Goal: Task Accomplishment & Management: Complete application form

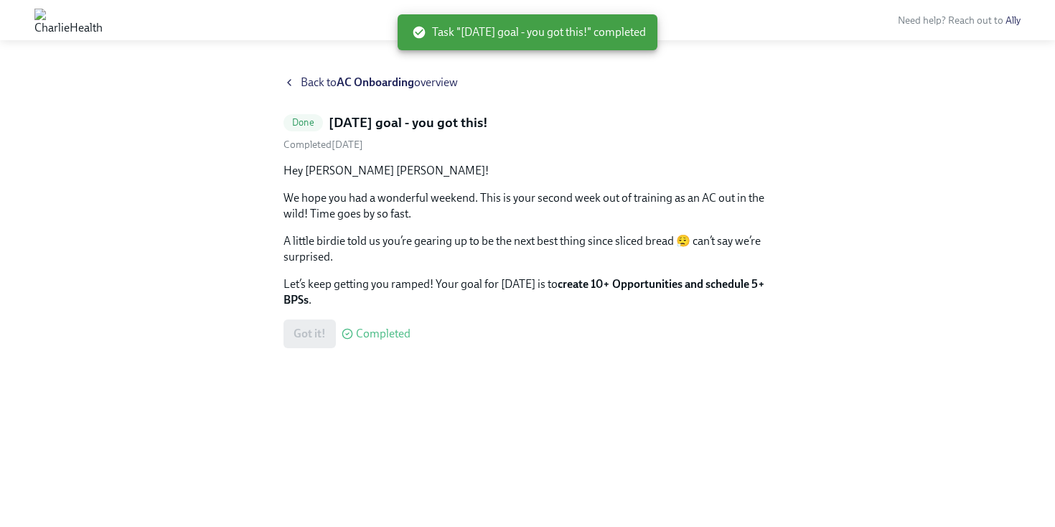
click at [301, 82] on span "Back to AC Onboarding overview" at bounding box center [379, 83] width 157 height 16
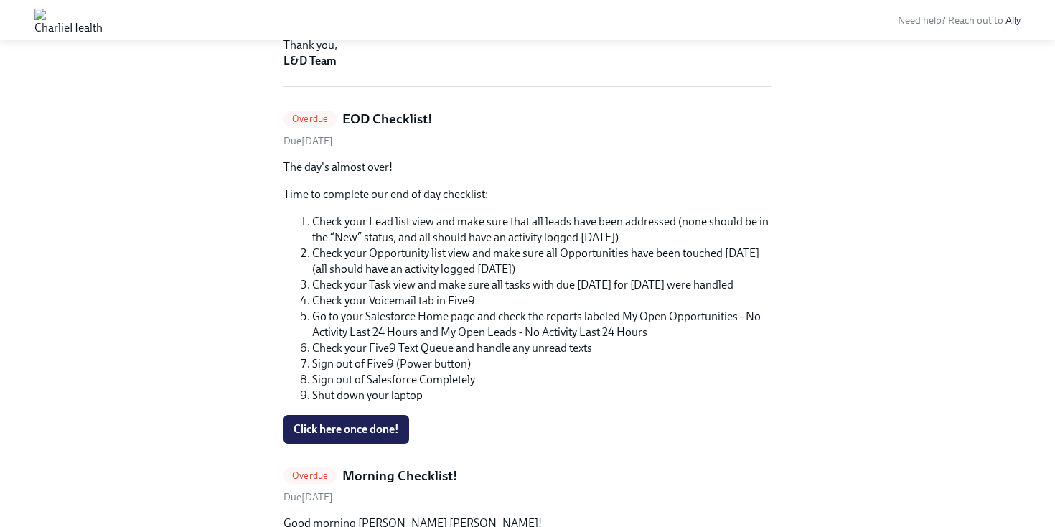
scroll to position [384, 0]
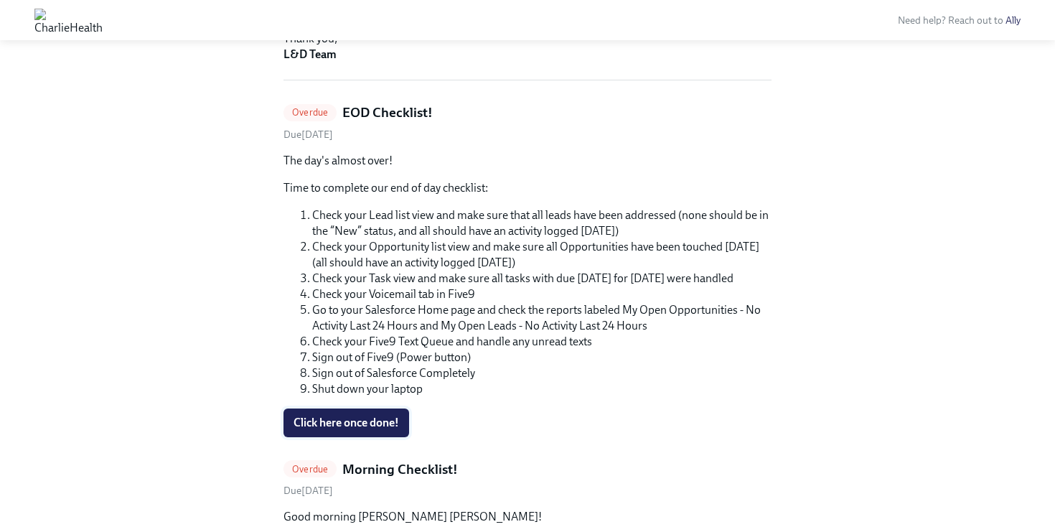
click at [347, 422] on span "Click here once done!" at bounding box center [345, 422] width 105 height 14
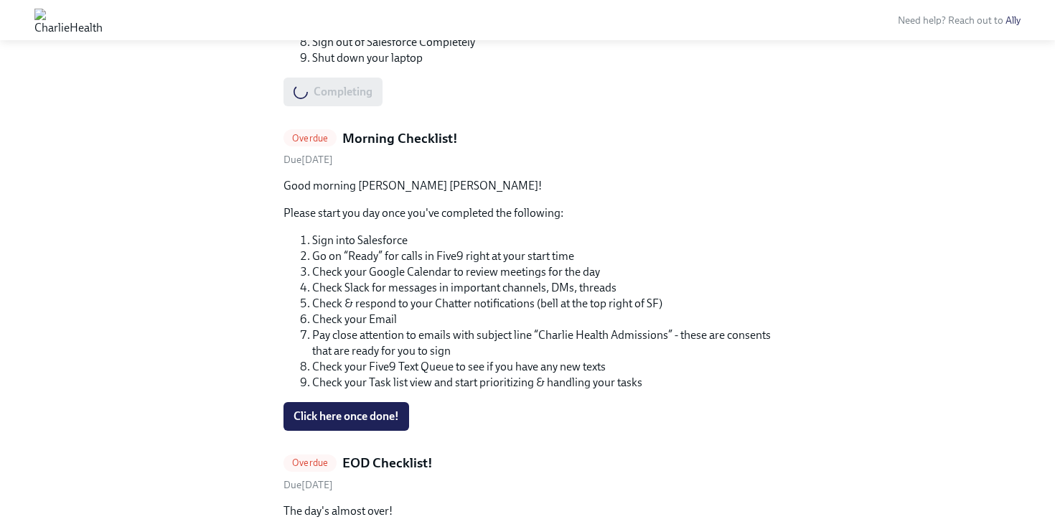
scroll to position [749, 0]
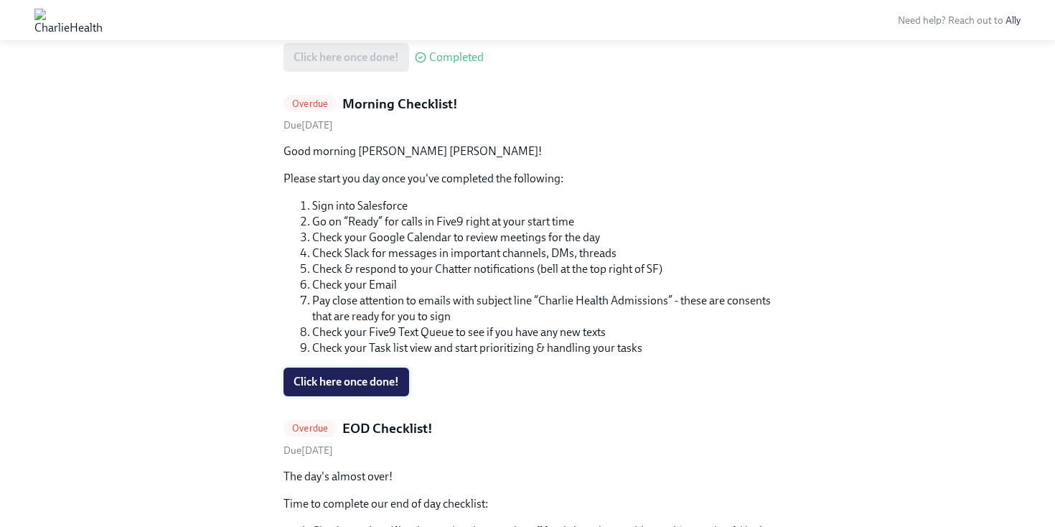
click at [387, 375] on span "Click here once done!" at bounding box center [345, 382] width 105 height 14
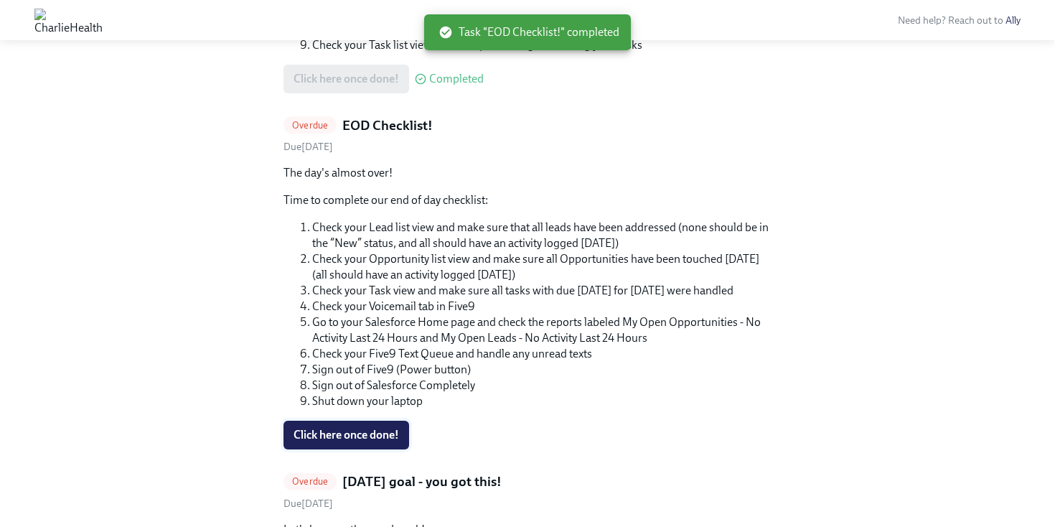
click at [345, 434] on span "Click here once done!" at bounding box center [345, 435] width 105 height 14
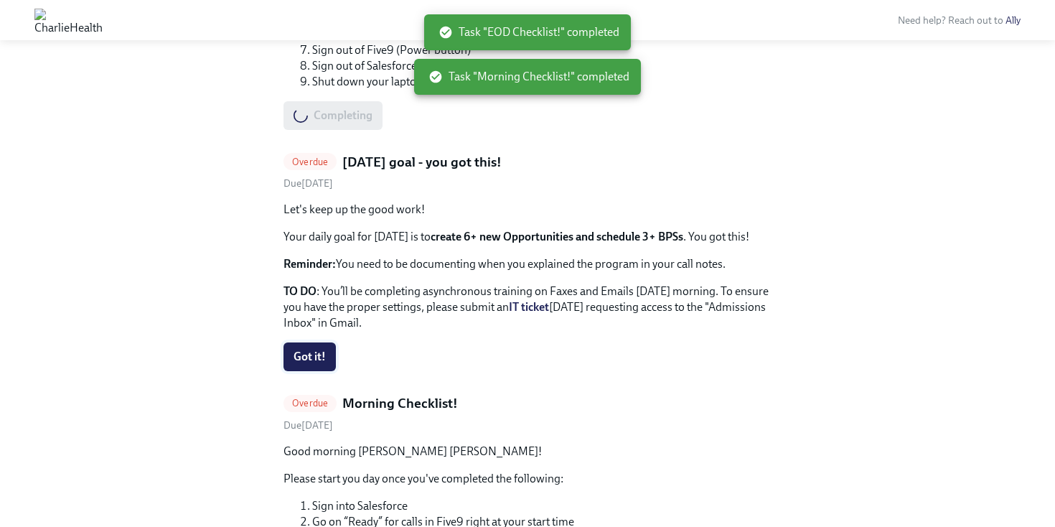
click at [293, 355] on span "Got it!" at bounding box center [309, 356] width 32 height 14
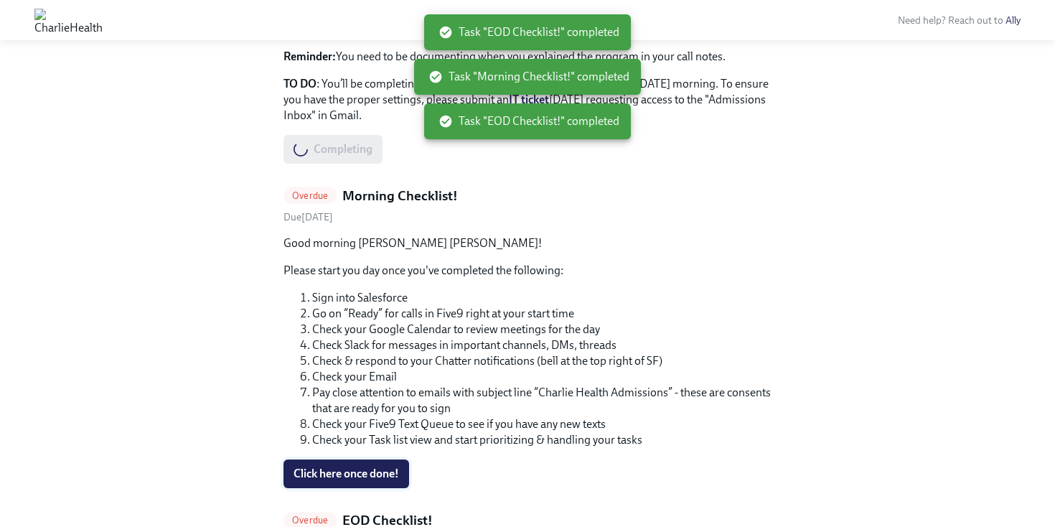
click at [326, 470] on span "Click here once done!" at bounding box center [345, 473] width 105 height 14
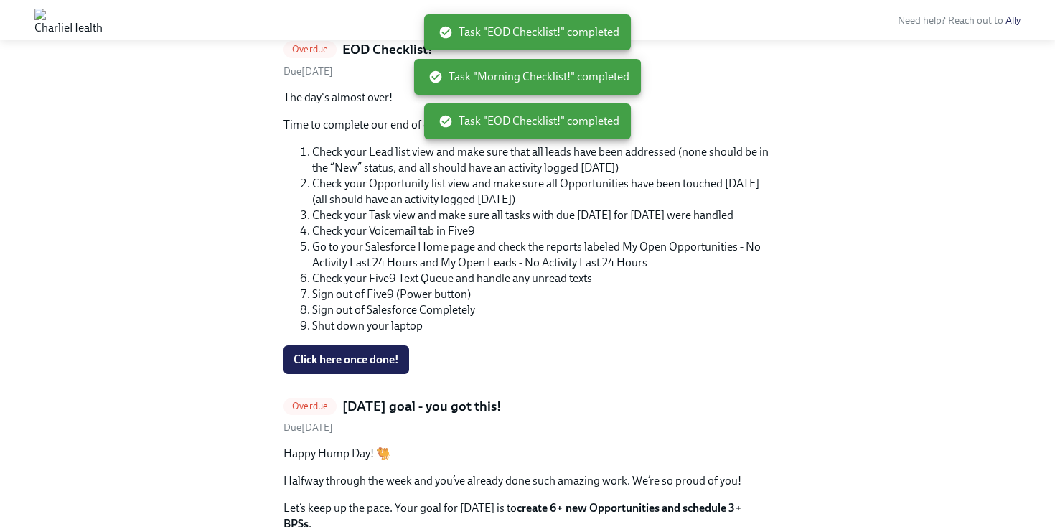
scroll to position [1171, 0]
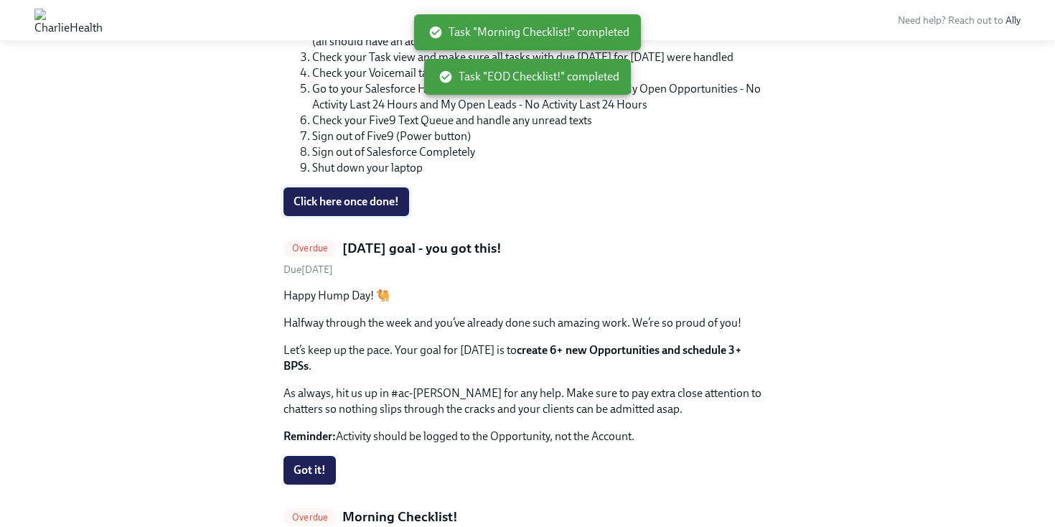
click at [339, 200] on span "Click here once done!" at bounding box center [345, 201] width 105 height 14
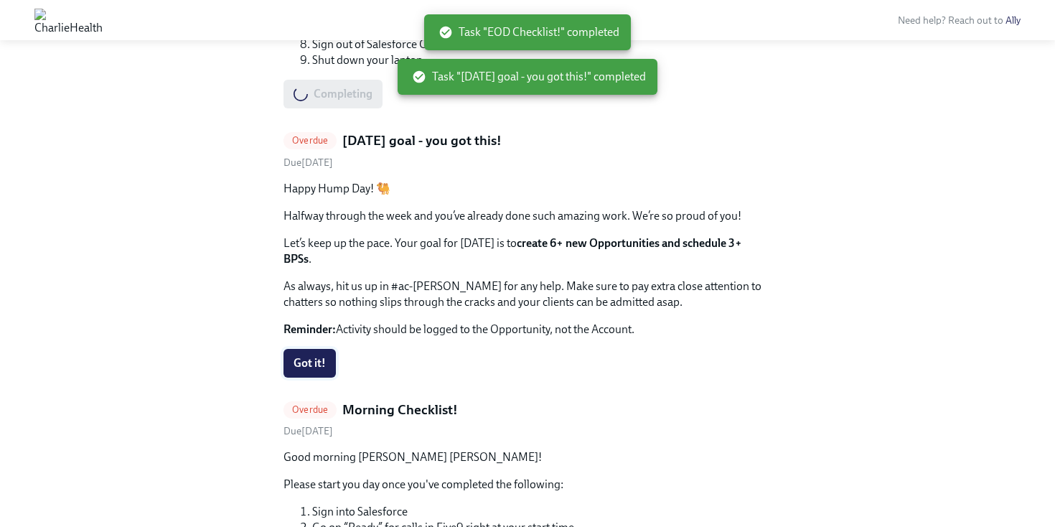
click at [297, 349] on button "Got it!" at bounding box center [309, 363] width 52 height 29
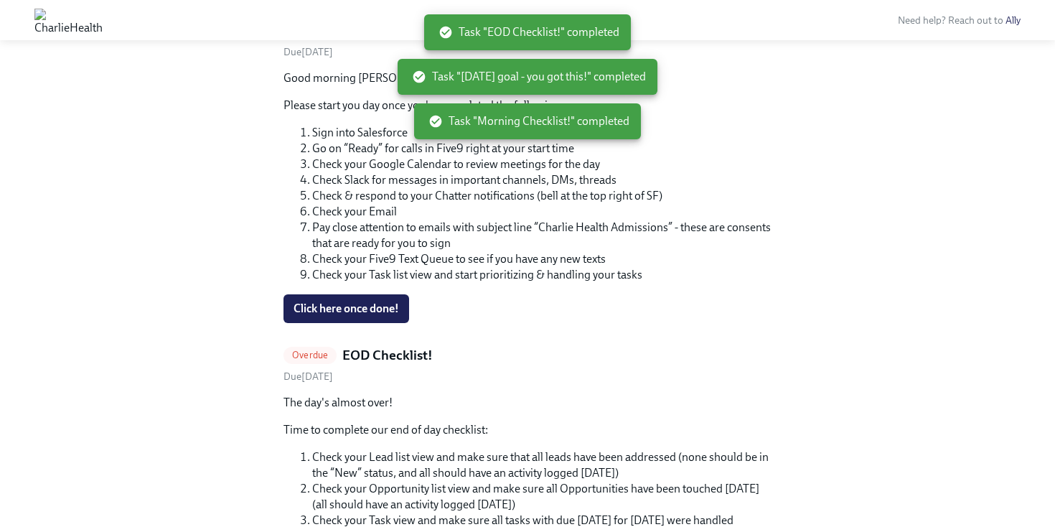
scroll to position [1144, 0]
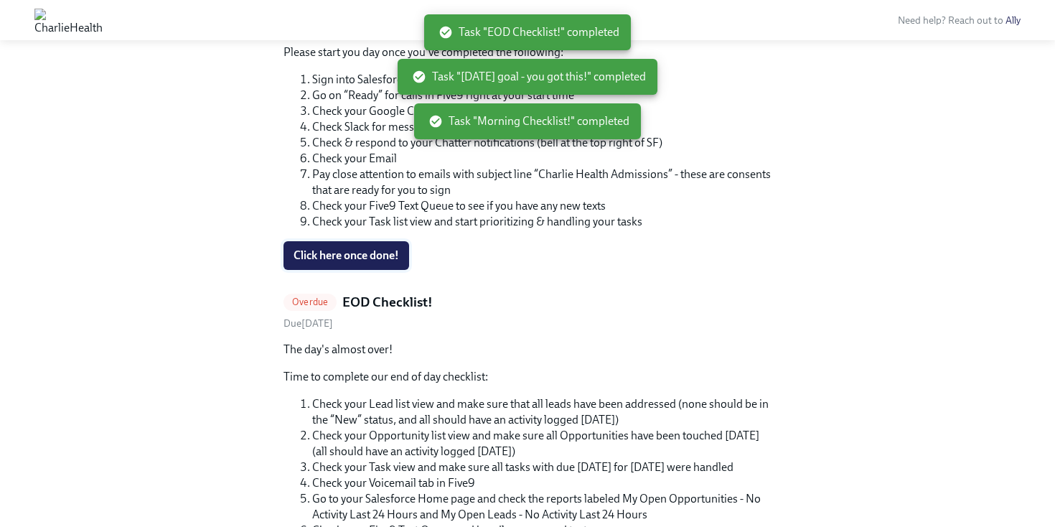
click at [352, 248] on span "Click here once done!" at bounding box center [345, 255] width 105 height 14
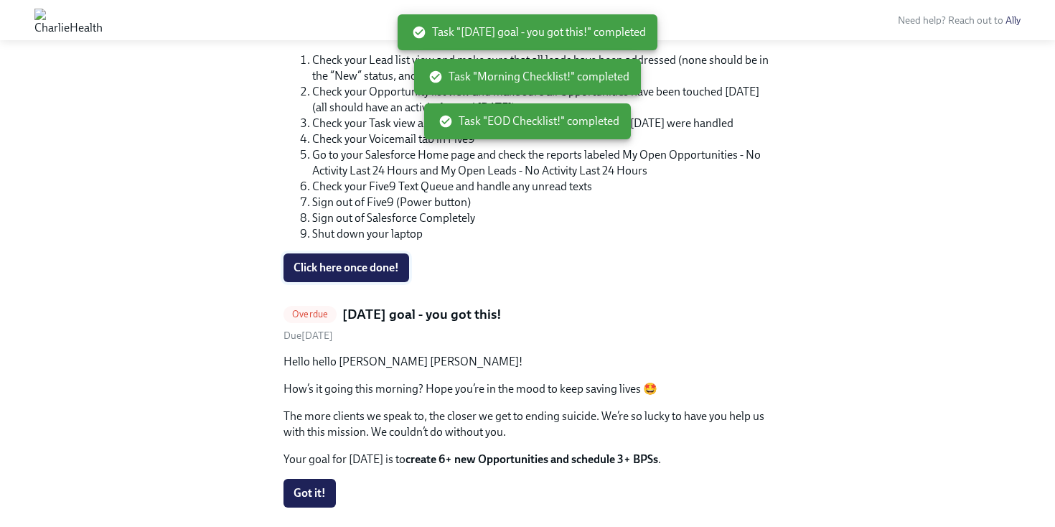
click at [348, 260] on span "Click here once done!" at bounding box center [345, 267] width 105 height 14
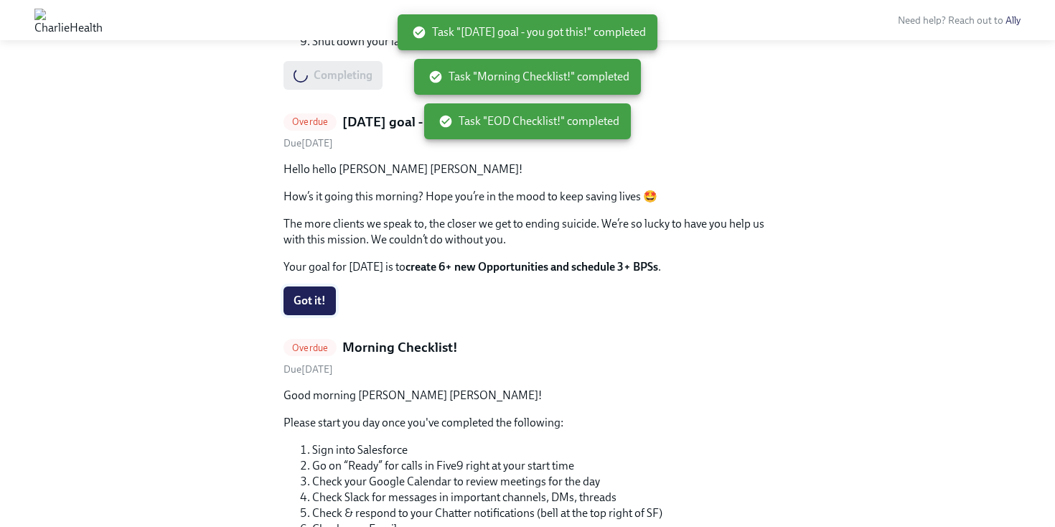
click at [313, 293] on span "Got it!" at bounding box center [309, 300] width 32 height 14
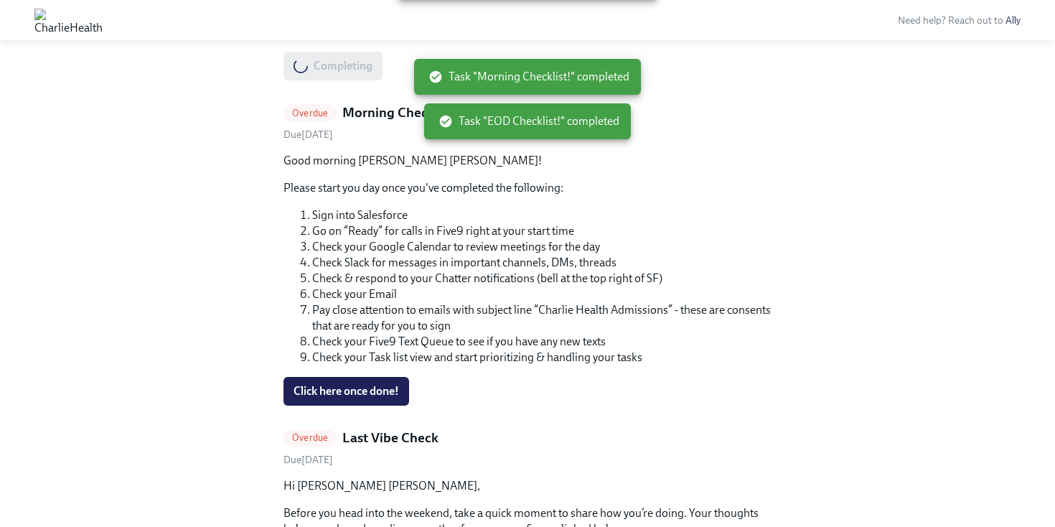
scroll to position [1603, 0]
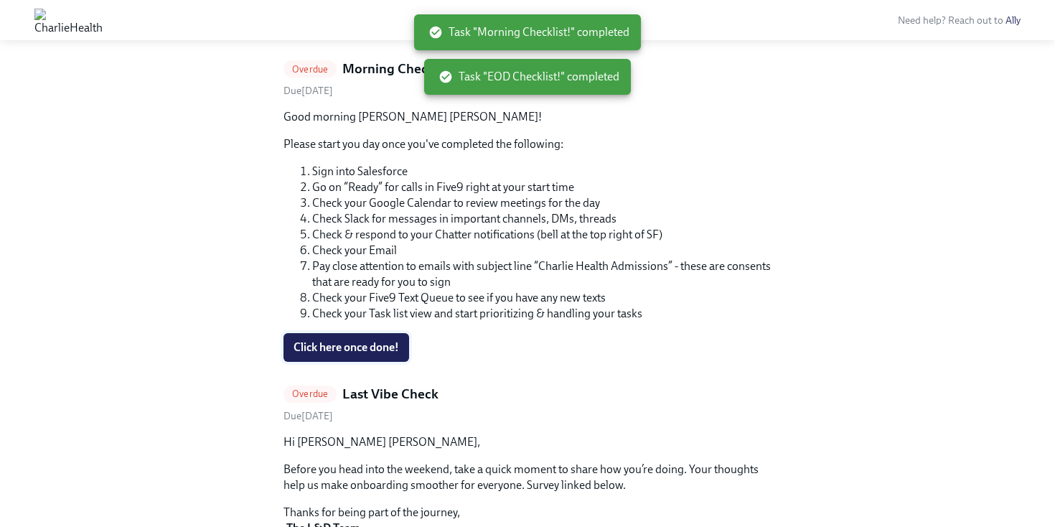
click at [364, 342] on button "Click here once done!" at bounding box center [346, 347] width 126 height 29
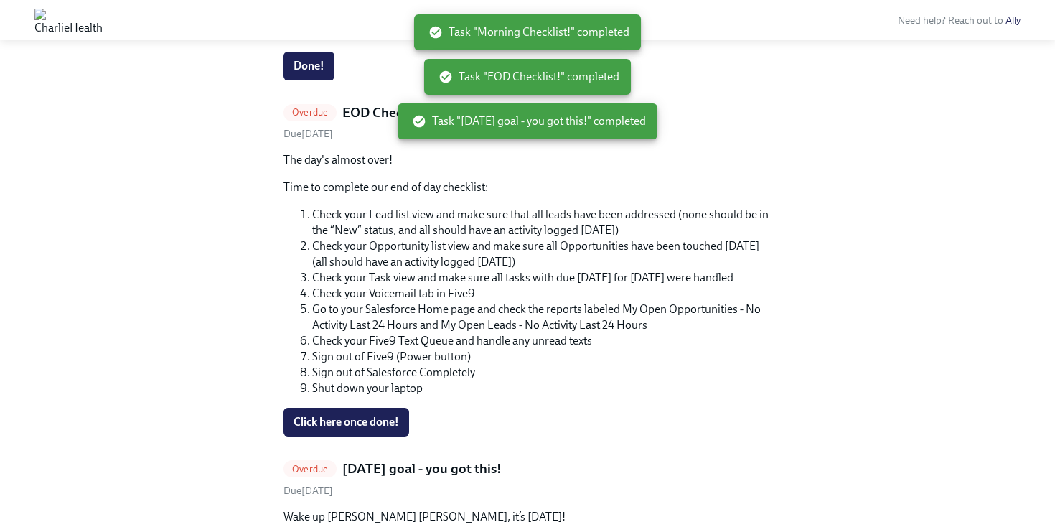
scroll to position [1258, 0]
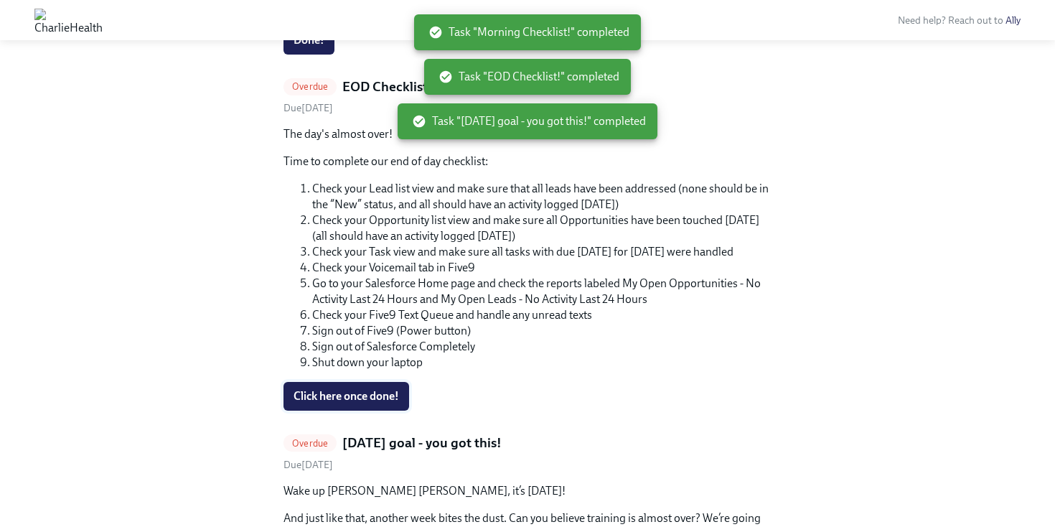
click at [374, 389] on span "Click here once done!" at bounding box center [345, 396] width 105 height 14
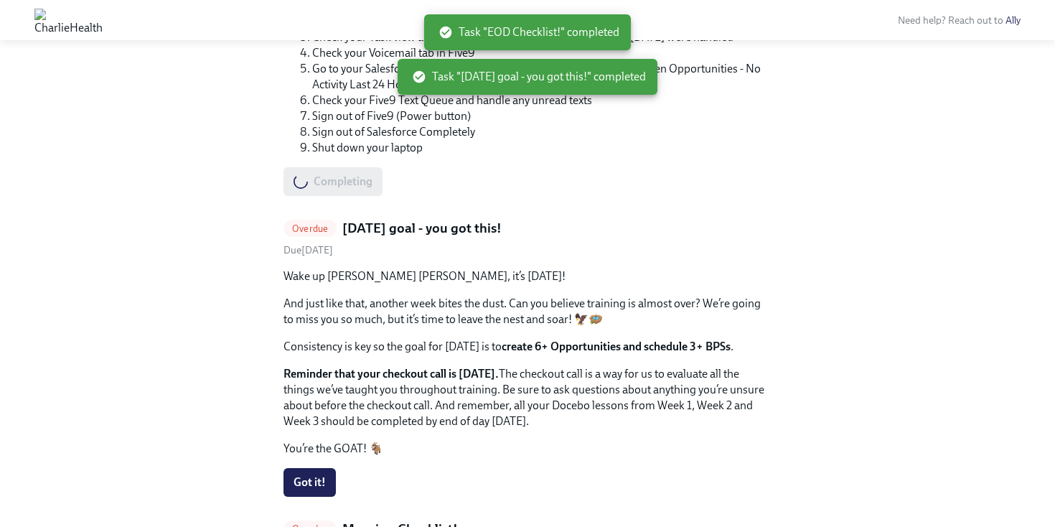
scroll to position [1539, 0]
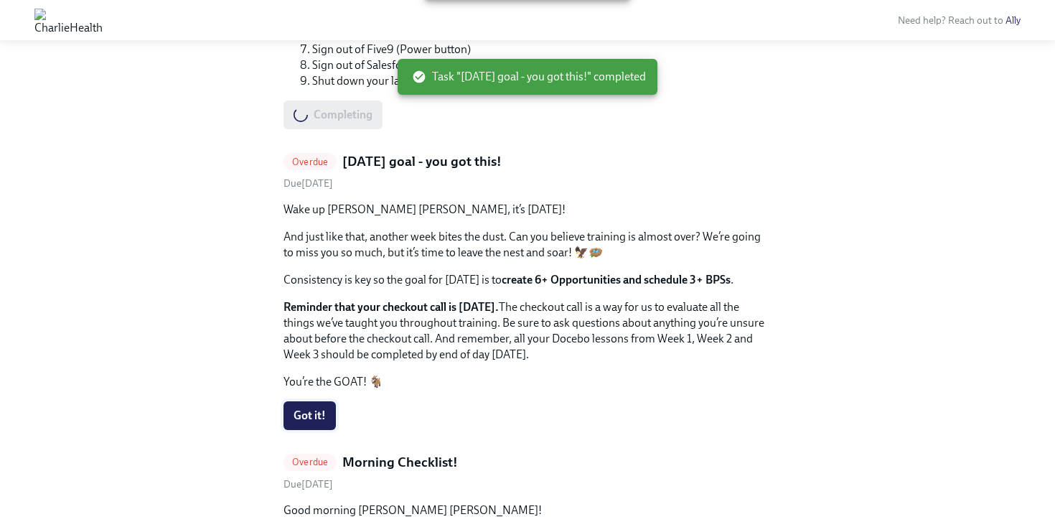
click at [306, 408] on span "Got it!" at bounding box center [309, 415] width 32 height 14
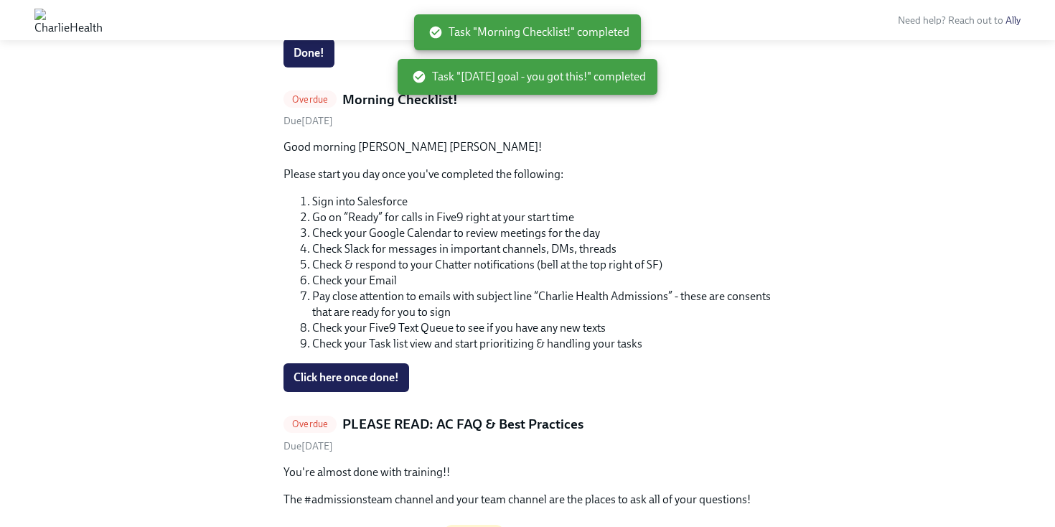
scroll to position [640, 0]
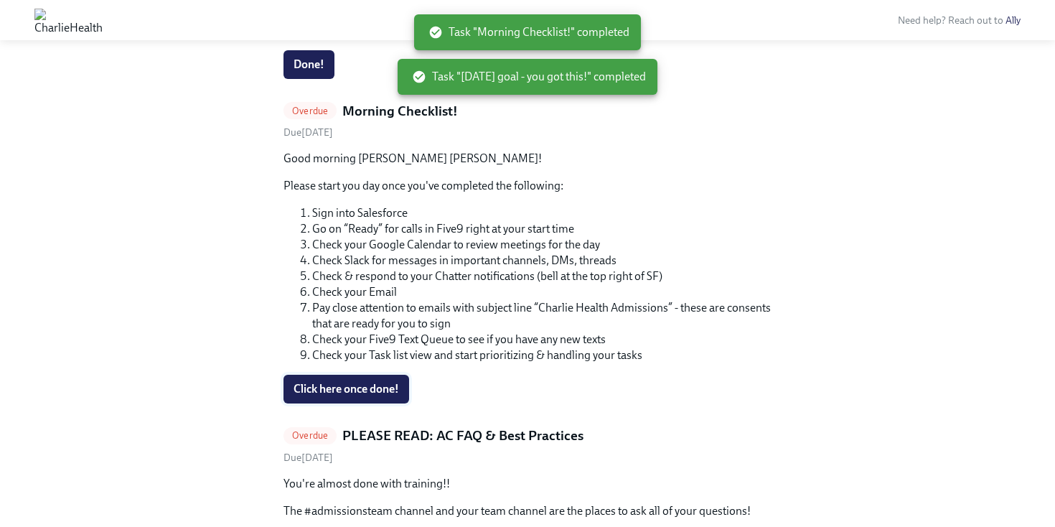
click at [347, 395] on span "Click here once done!" at bounding box center [345, 389] width 105 height 14
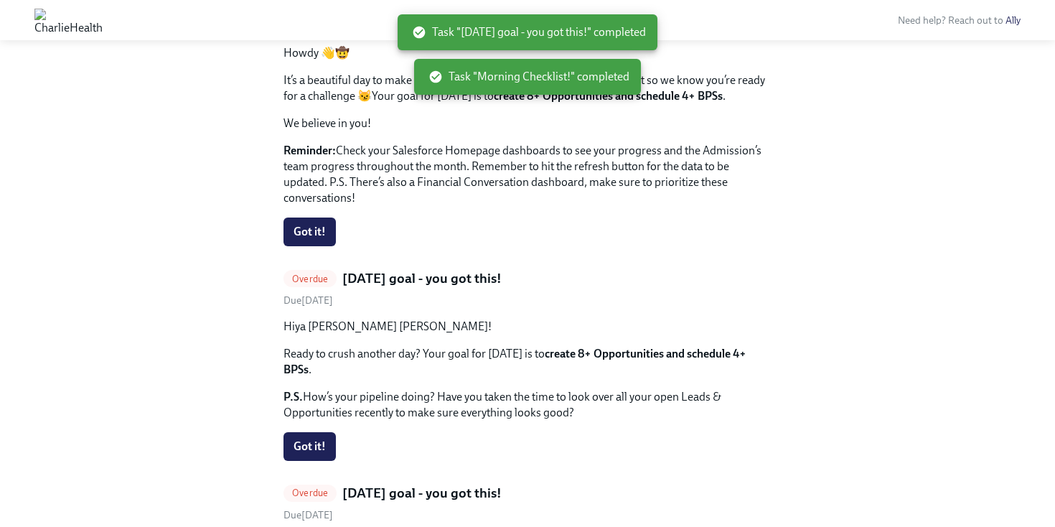
scroll to position [1291, 0]
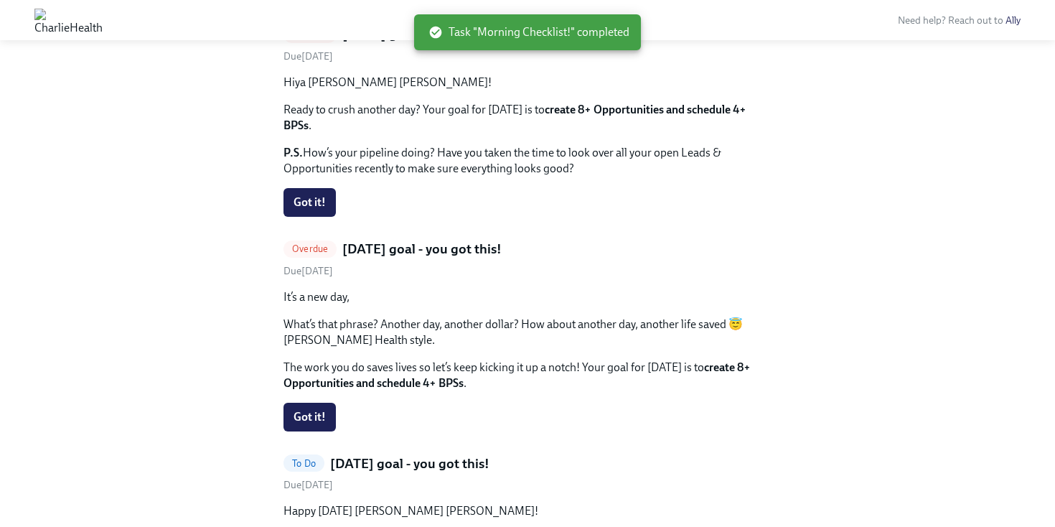
scroll to position [1548, 0]
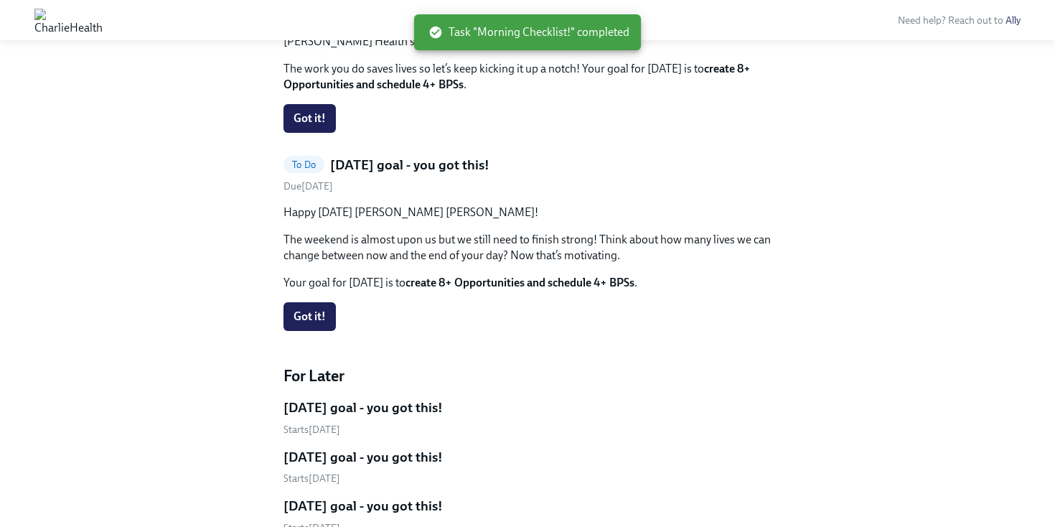
scroll to position [1844, 0]
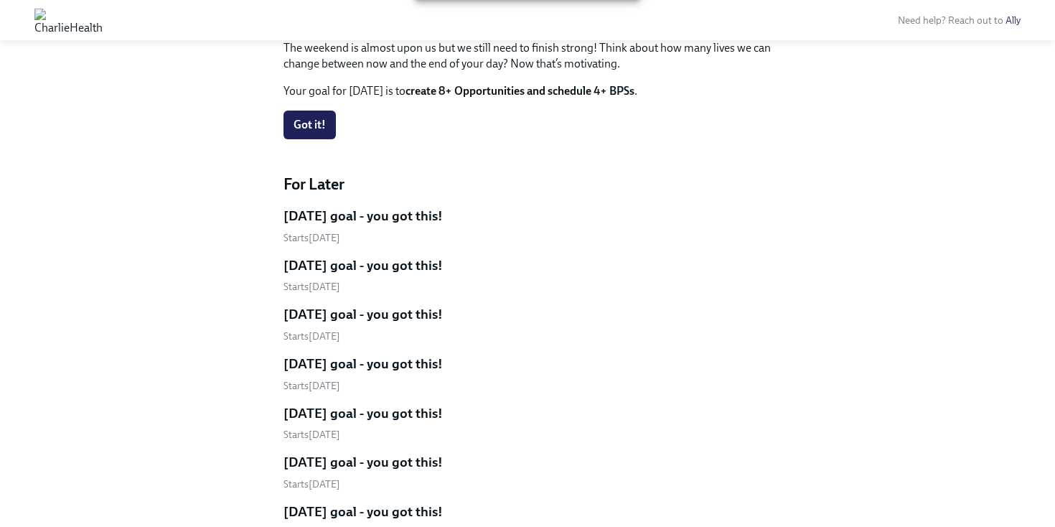
scroll to position [1716, 0]
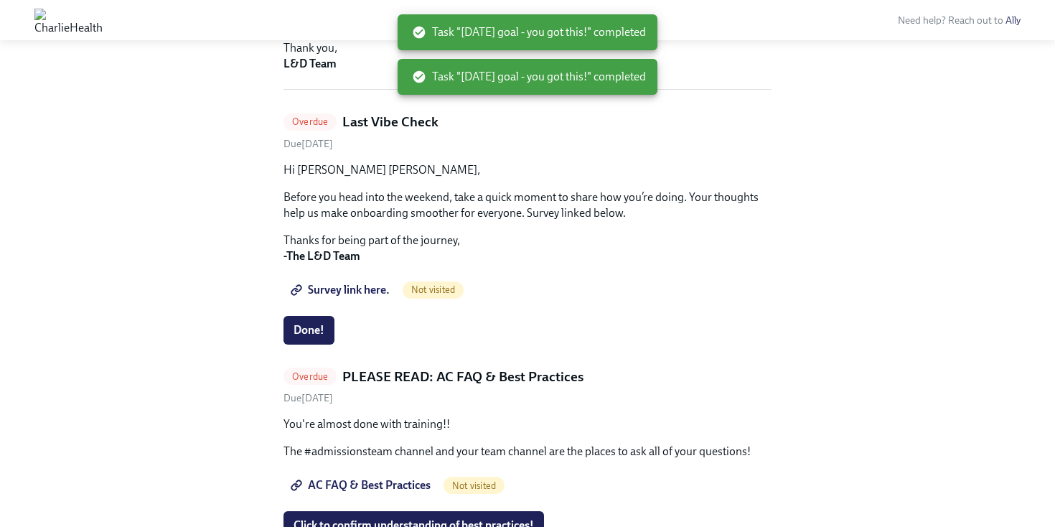
scroll to position [377, 0]
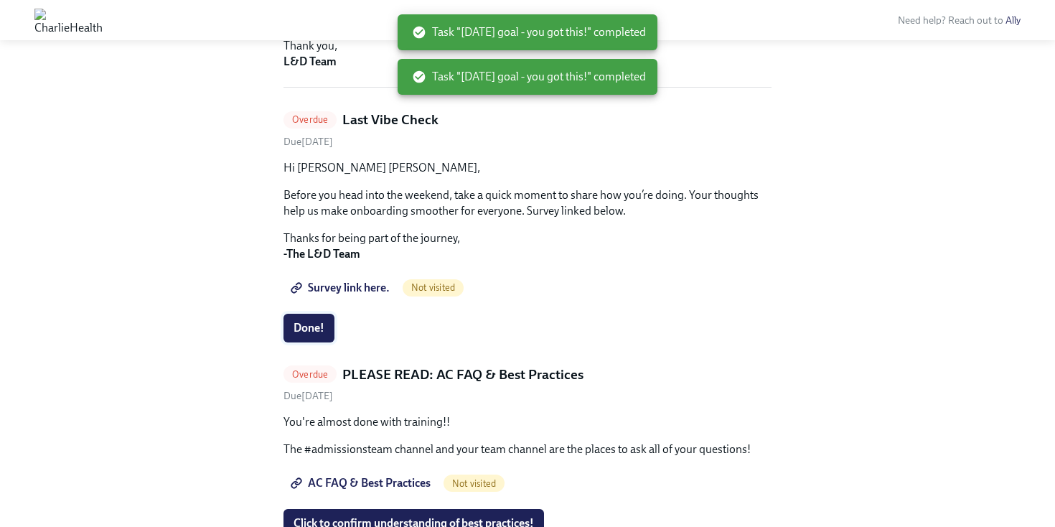
click at [319, 333] on span "Done!" at bounding box center [308, 328] width 31 height 14
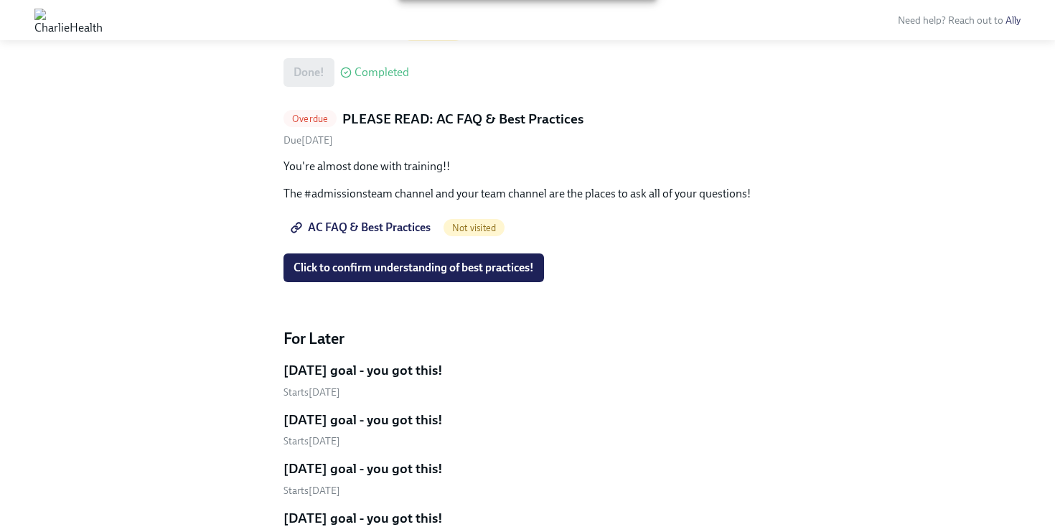
scroll to position [653, 0]
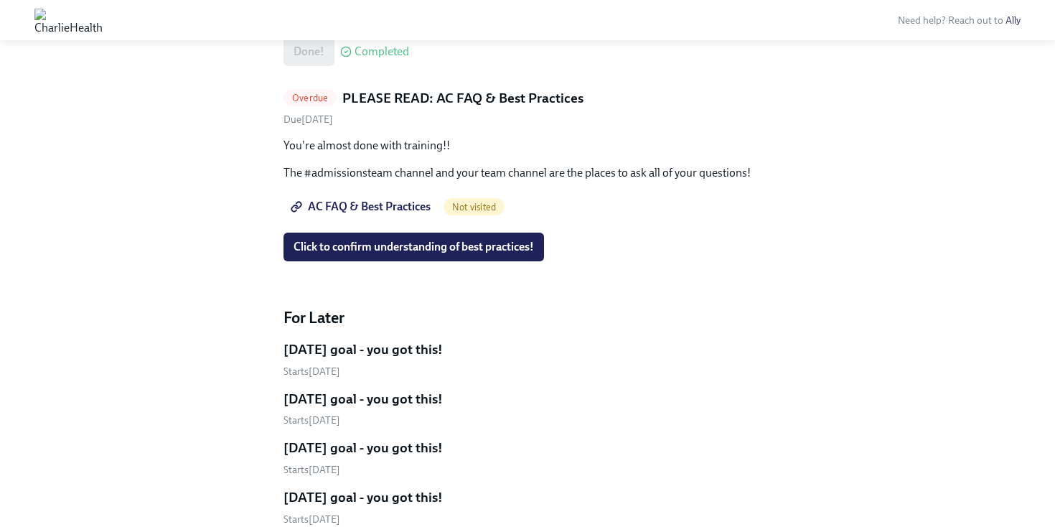
click at [358, 207] on span "AC FAQ & Best Practices" at bounding box center [361, 206] width 137 height 14
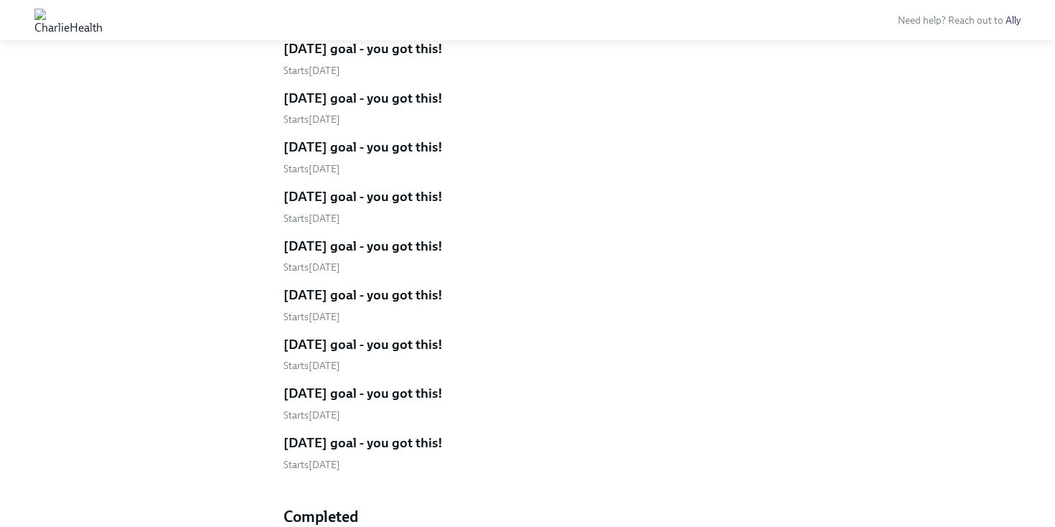
scroll to position [756, 0]
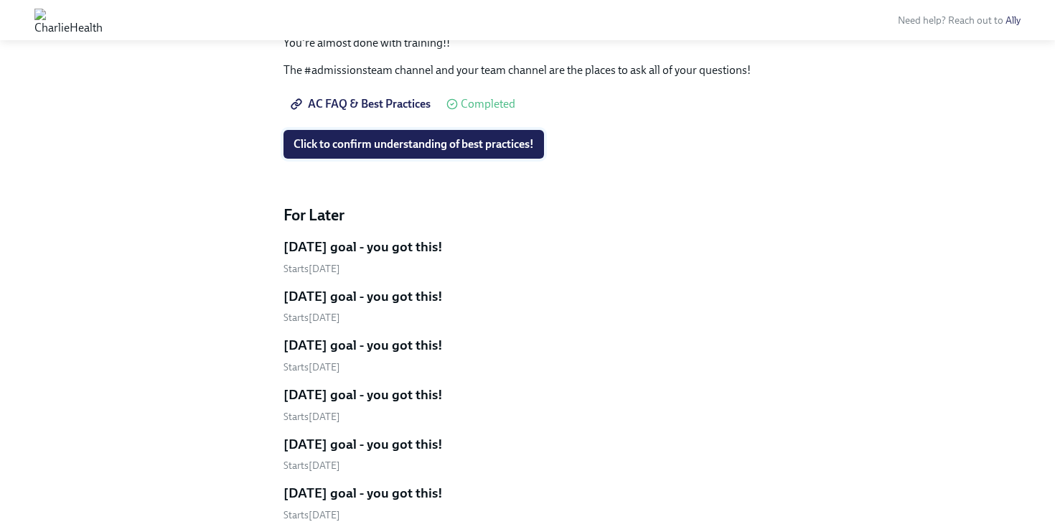
click at [400, 149] on span "Click to confirm understanding of best practices!" at bounding box center [413, 144] width 240 height 14
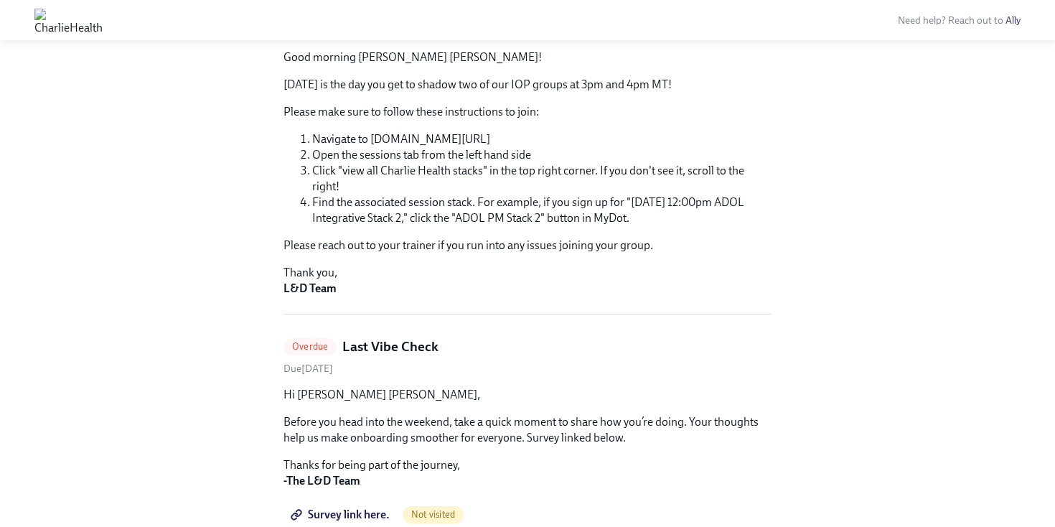
scroll to position [0, 0]
